Goal: Information Seeking & Learning: Learn about a topic

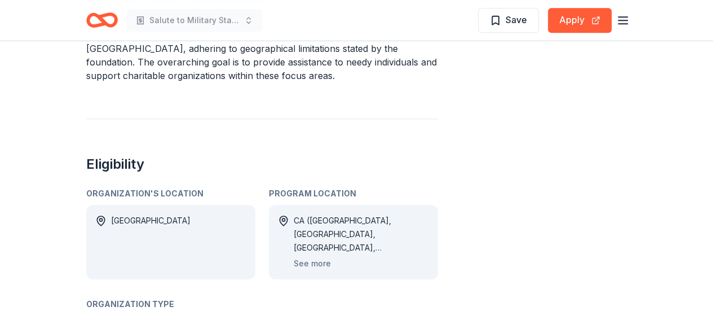
scroll to position [512, 0]
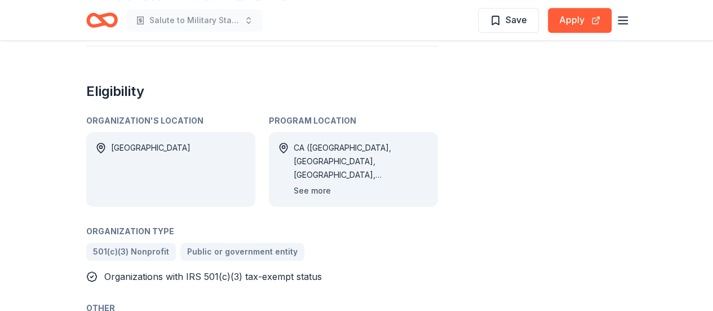
click at [311, 184] on button "See more" at bounding box center [312, 191] width 37 height 14
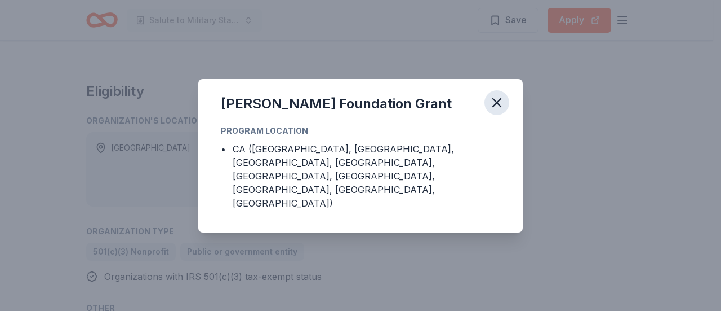
click at [499, 110] on icon "button" at bounding box center [497, 103] width 16 height 16
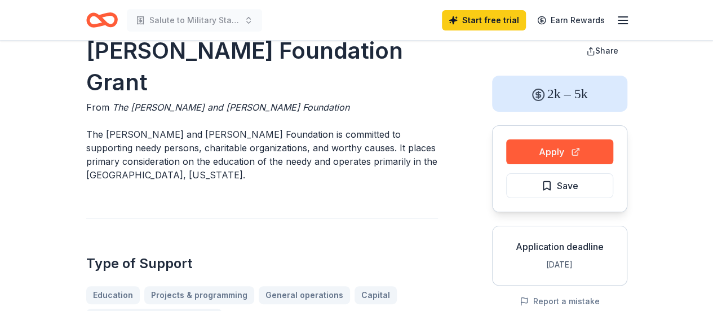
scroll to position [0, 0]
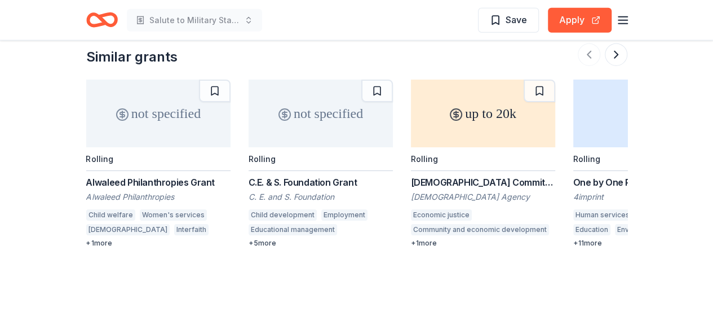
scroll to position [1465, 0]
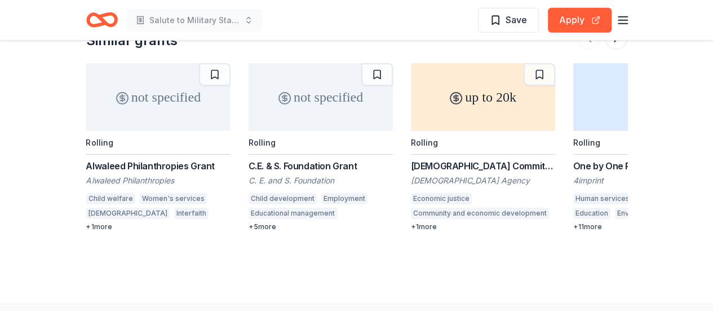
click at [427, 224] on div "+ 1 more" at bounding box center [483, 226] width 144 height 9
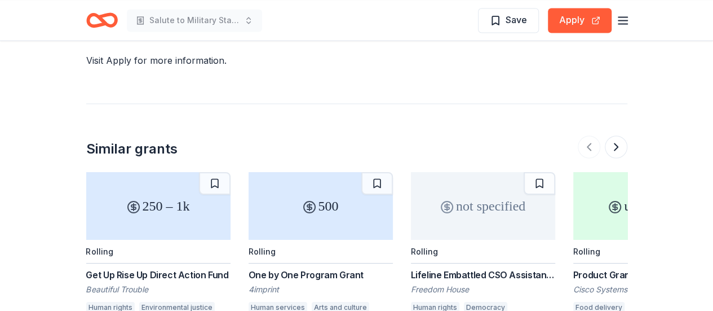
scroll to position [958, 0]
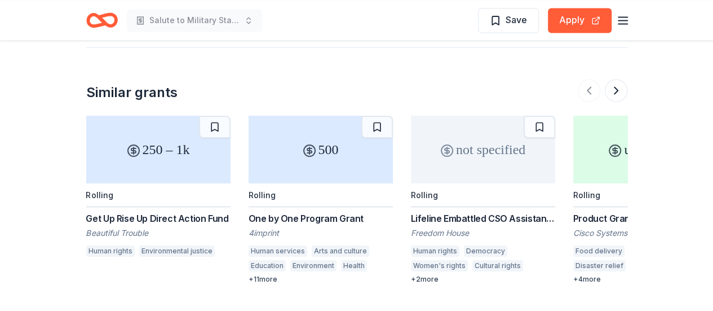
click at [425, 274] on div "+ 2 more" at bounding box center [483, 278] width 144 height 9
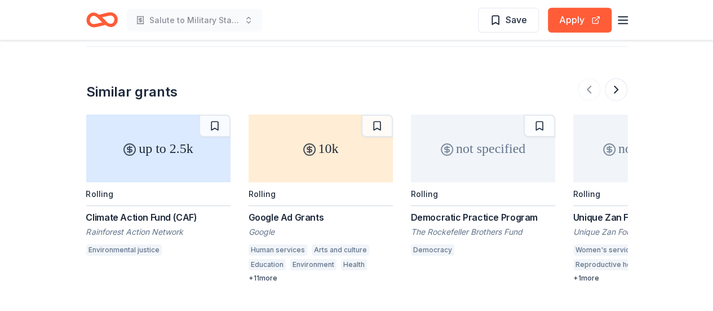
scroll to position [1465, 0]
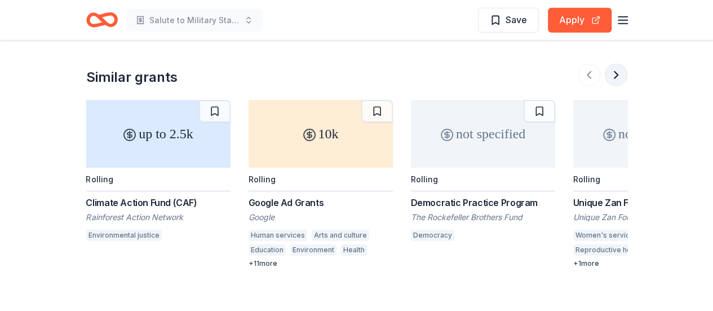
click at [617, 64] on button at bounding box center [616, 75] width 23 height 23
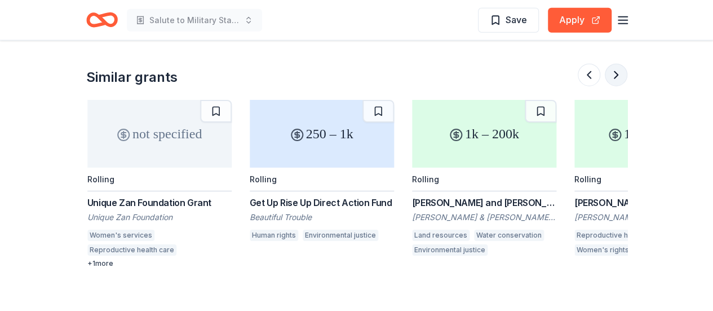
scroll to position [0, 487]
click at [615, 64] on button at bounding box center [616, 75] width 23 height 23
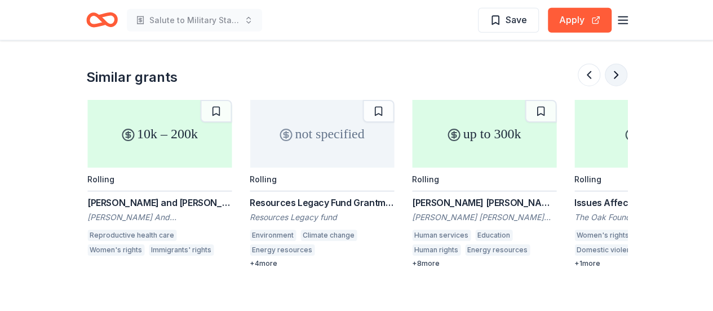
scroll to position [0, 974]
click at [618, 64] on button at bounding box center [616, 75] width 23 height 23
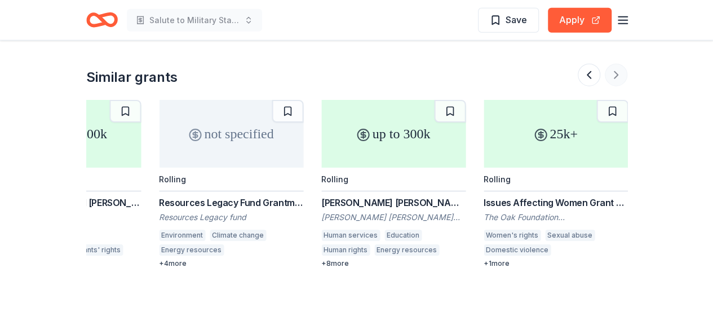
scroll to position [0, 1064]
click at [499, 259] on div "+ 1 more" at bounding box center [555, 263] width 144 height 9
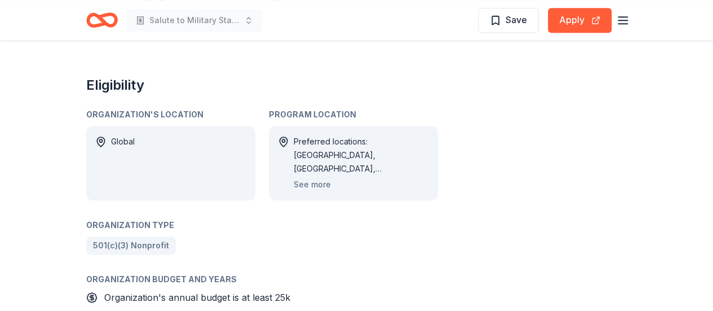
scroll to position [564, 0]
